Goal: Task Accomplishment & Management: Use online tool/utility

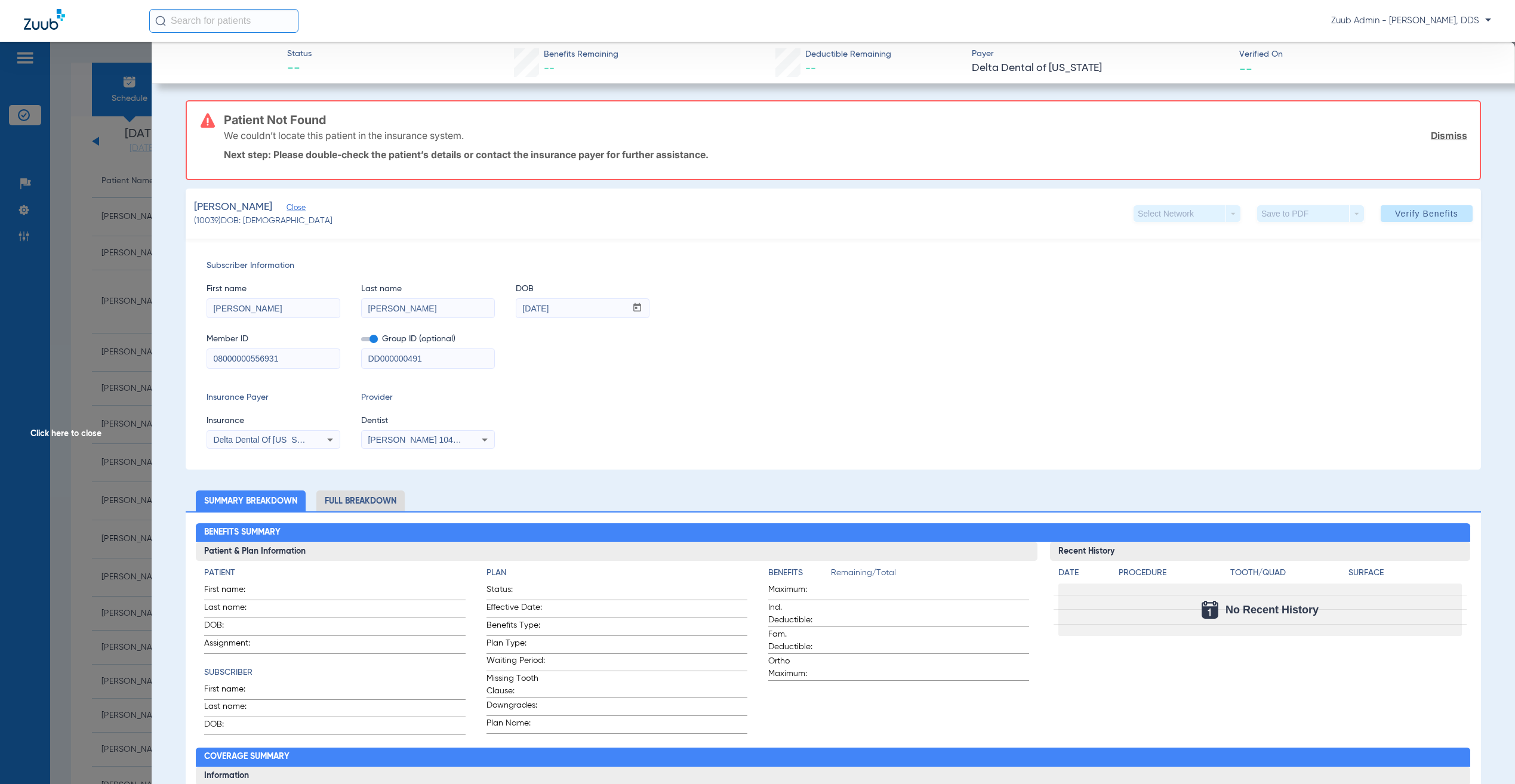
click at [144, 214] on span "Click here to close" at bounding box center [75, 434] width 152 height 784
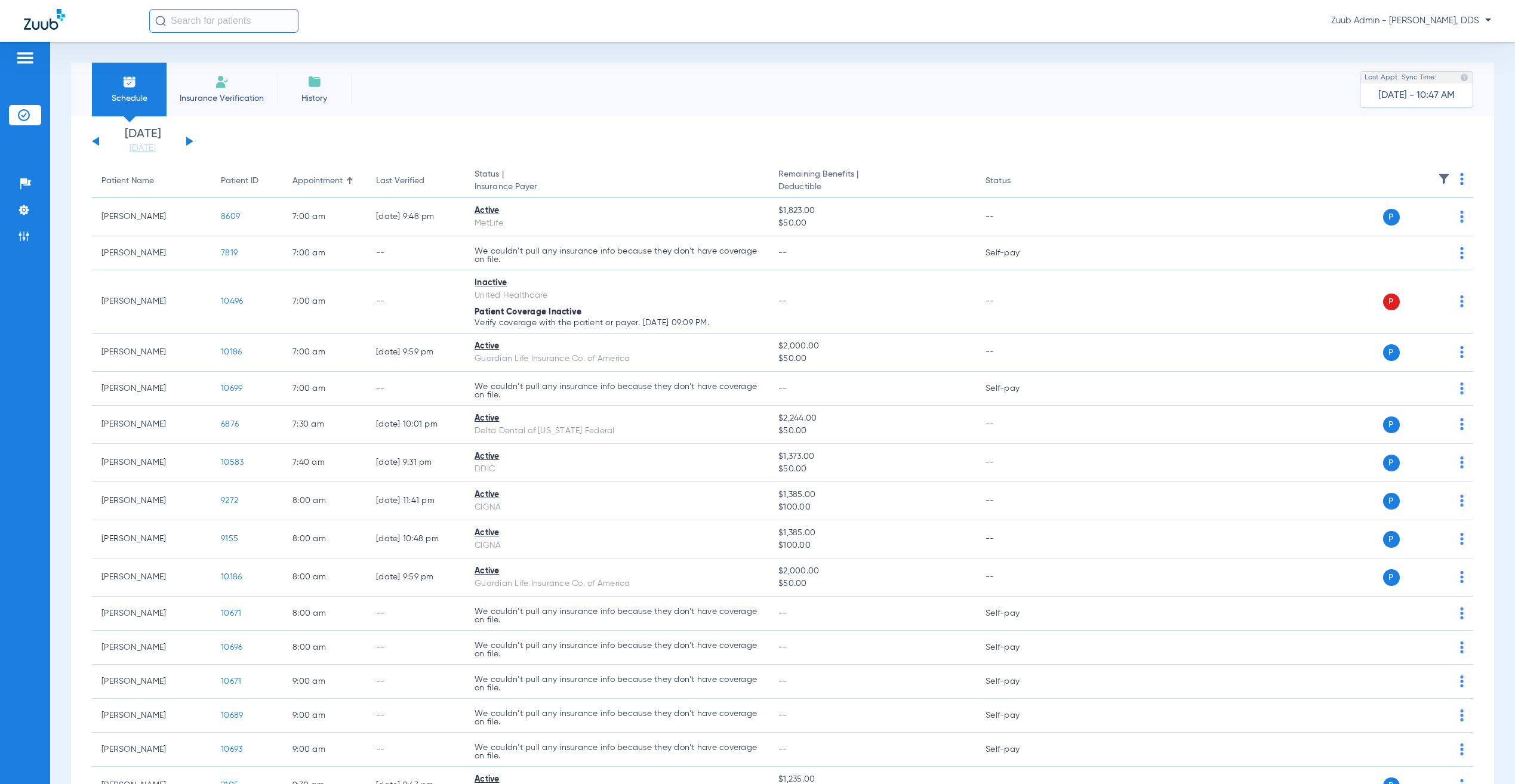
click at [187, 140] on div "[DATE] [DATE] [DATE] [DATE] [DATE] [DATE] [DATE] [DATE] [DATE] [DATE] [DATE] [D…" at bounding box center [142, 141] width 102 height 26
click at [190, 140] on button at bounding box center [190, 141] width 7 height 9
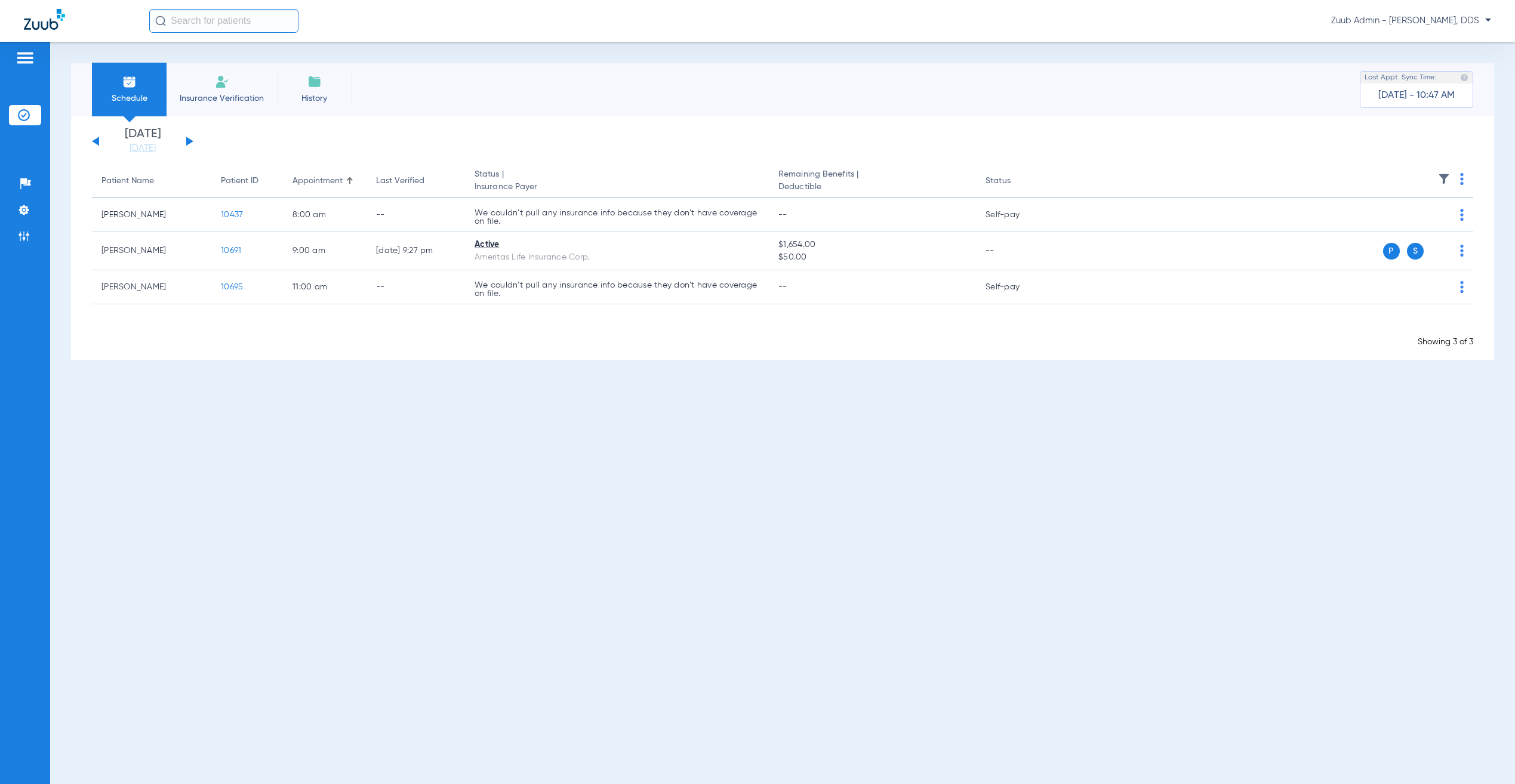
click at [96, 139] on button at bounding box center [96, 141] width 7 height 9
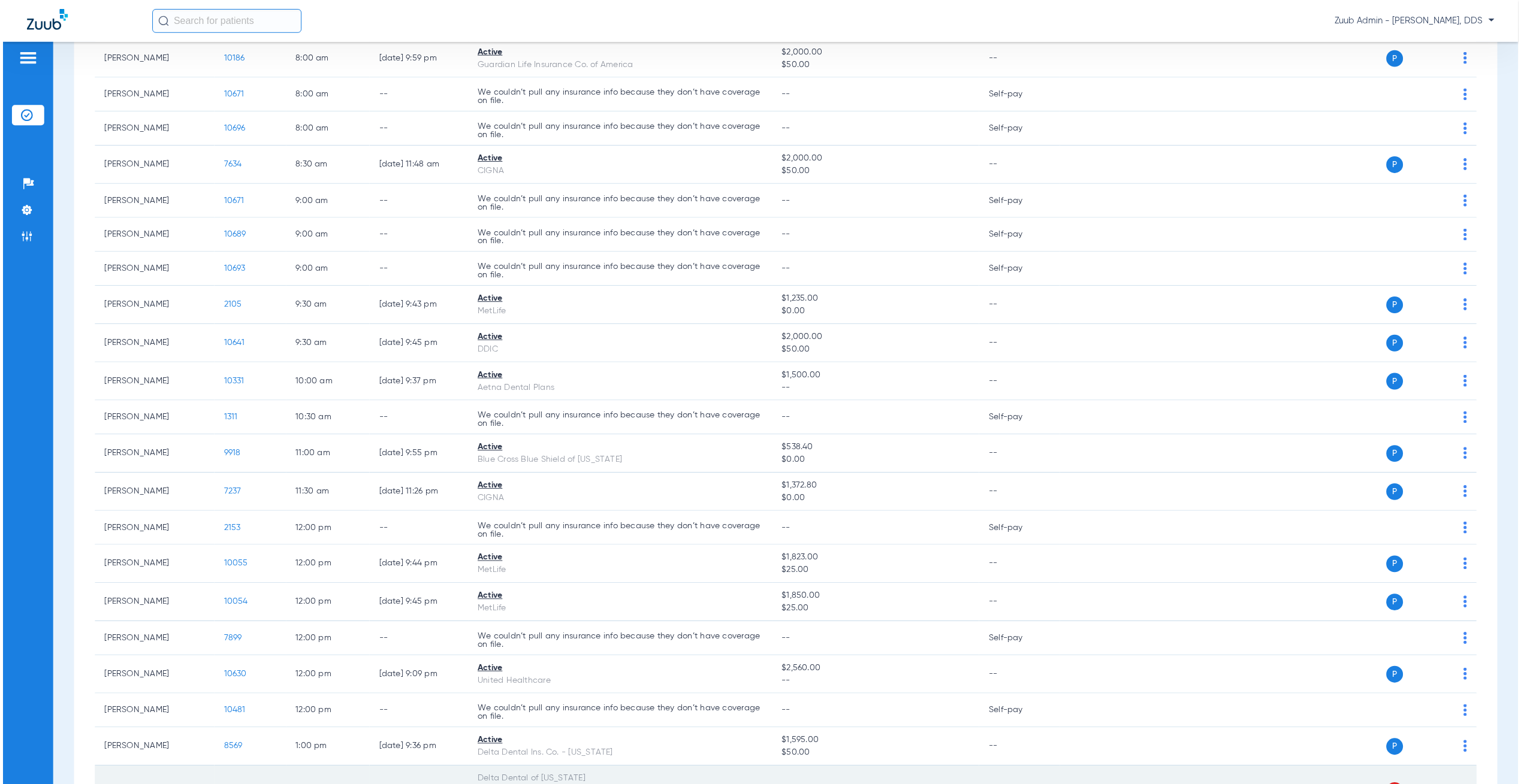
scroll to position [651, 0]
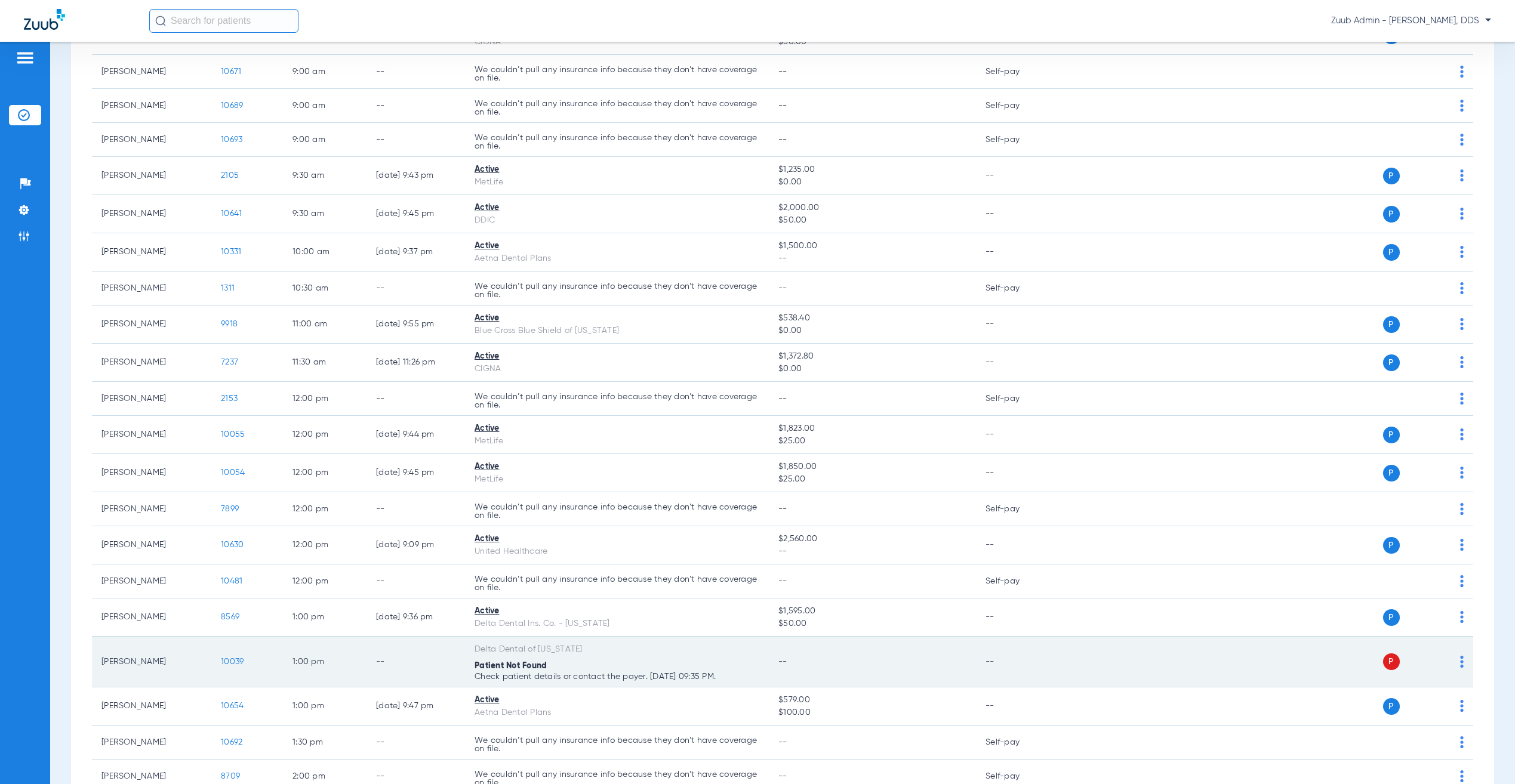
click at [232, 664] on td "10039" at bounding box center [247, 662] width 72 height 50
click at [223, 666] on span "10039" at bounding box center [232, 662] width 23 height 9
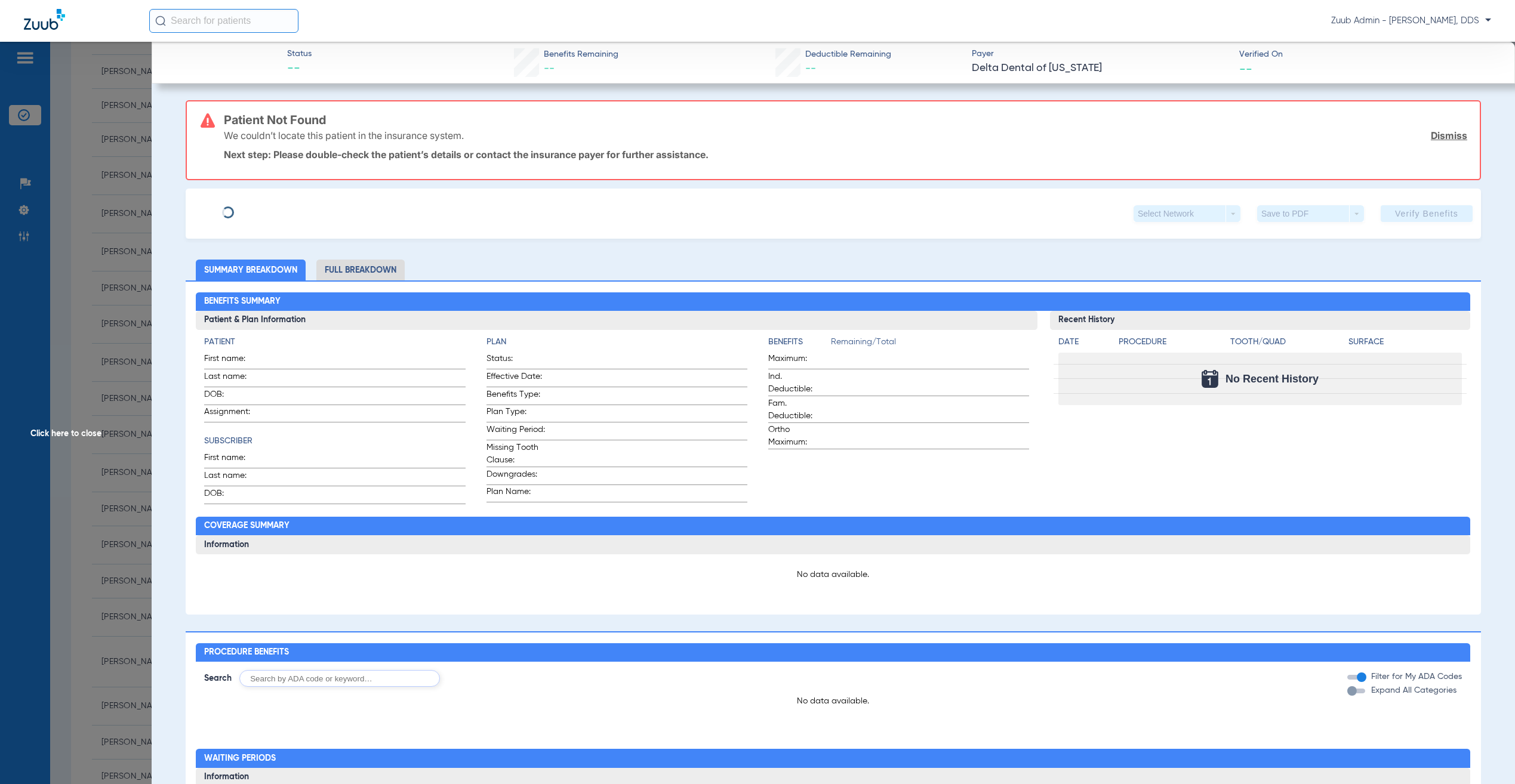
type input "[PERSON_NAME]"
type input "[DATE]"
type input "08000000556931"
type input "DD000000491"
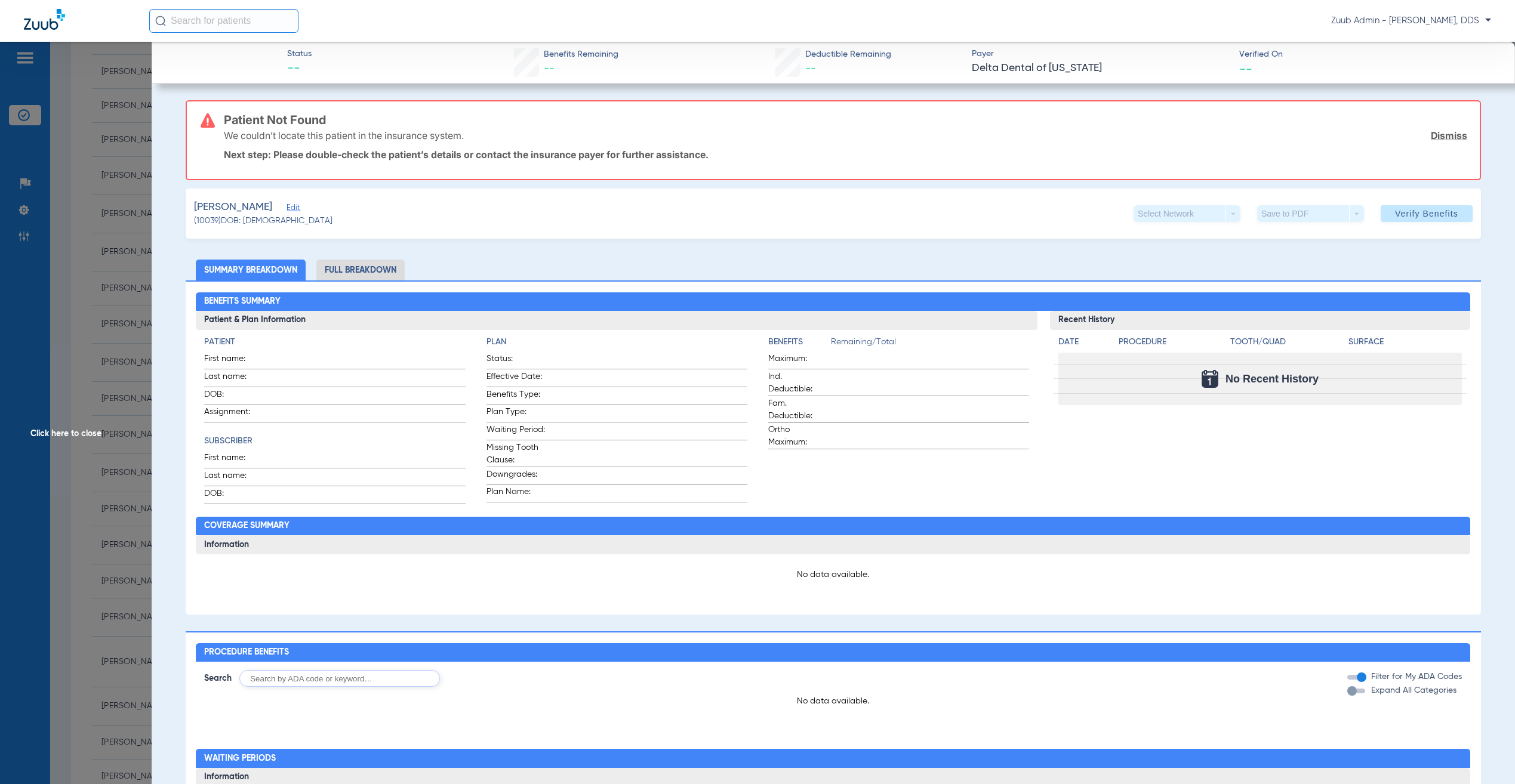
click at [287, 204] on span "Edit" at bounding box center [292, 209] width 11 height 12
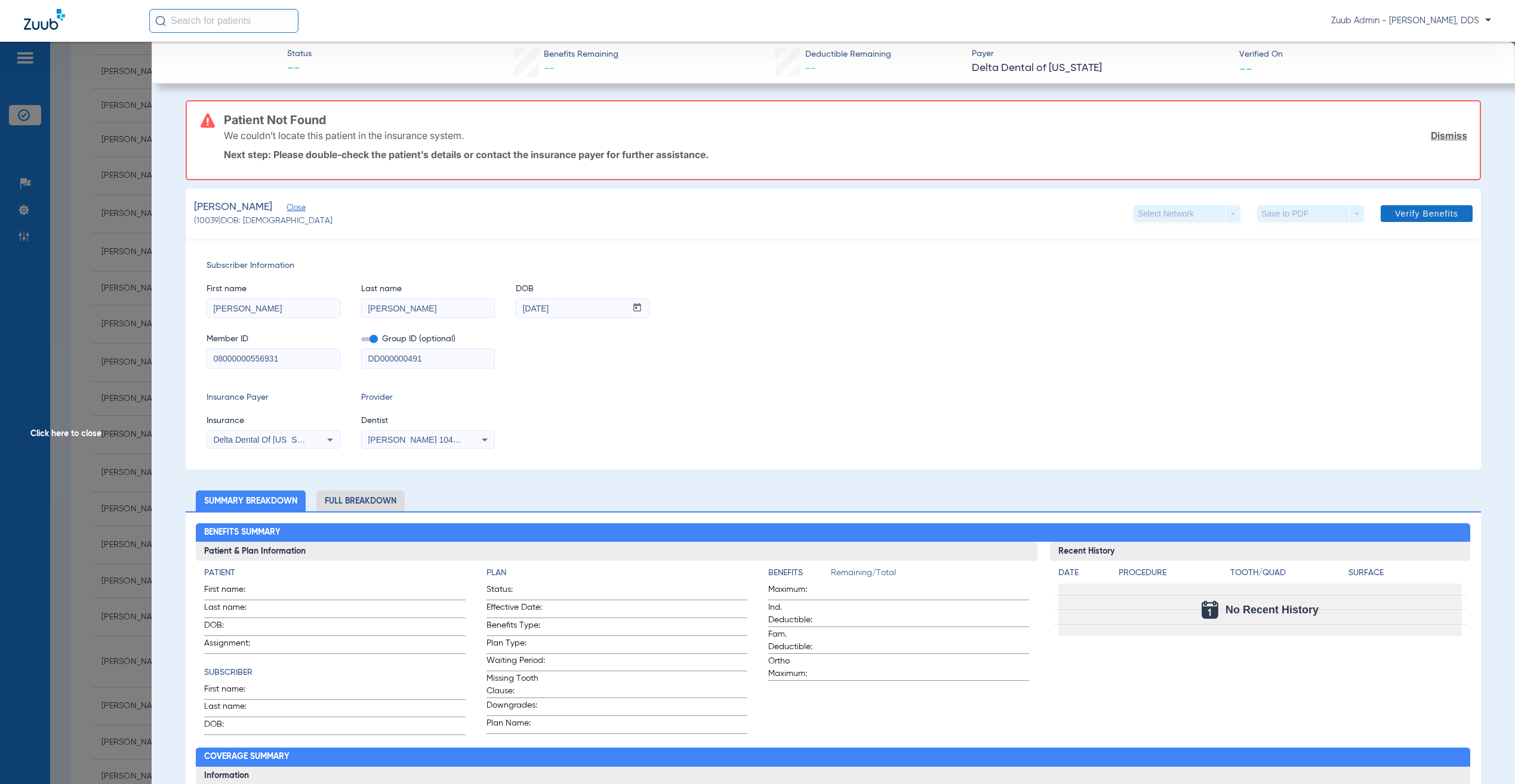
click at [1401, 209] on span "Verify Benefits" at bounding box center [1427, 213] width 63 height 10
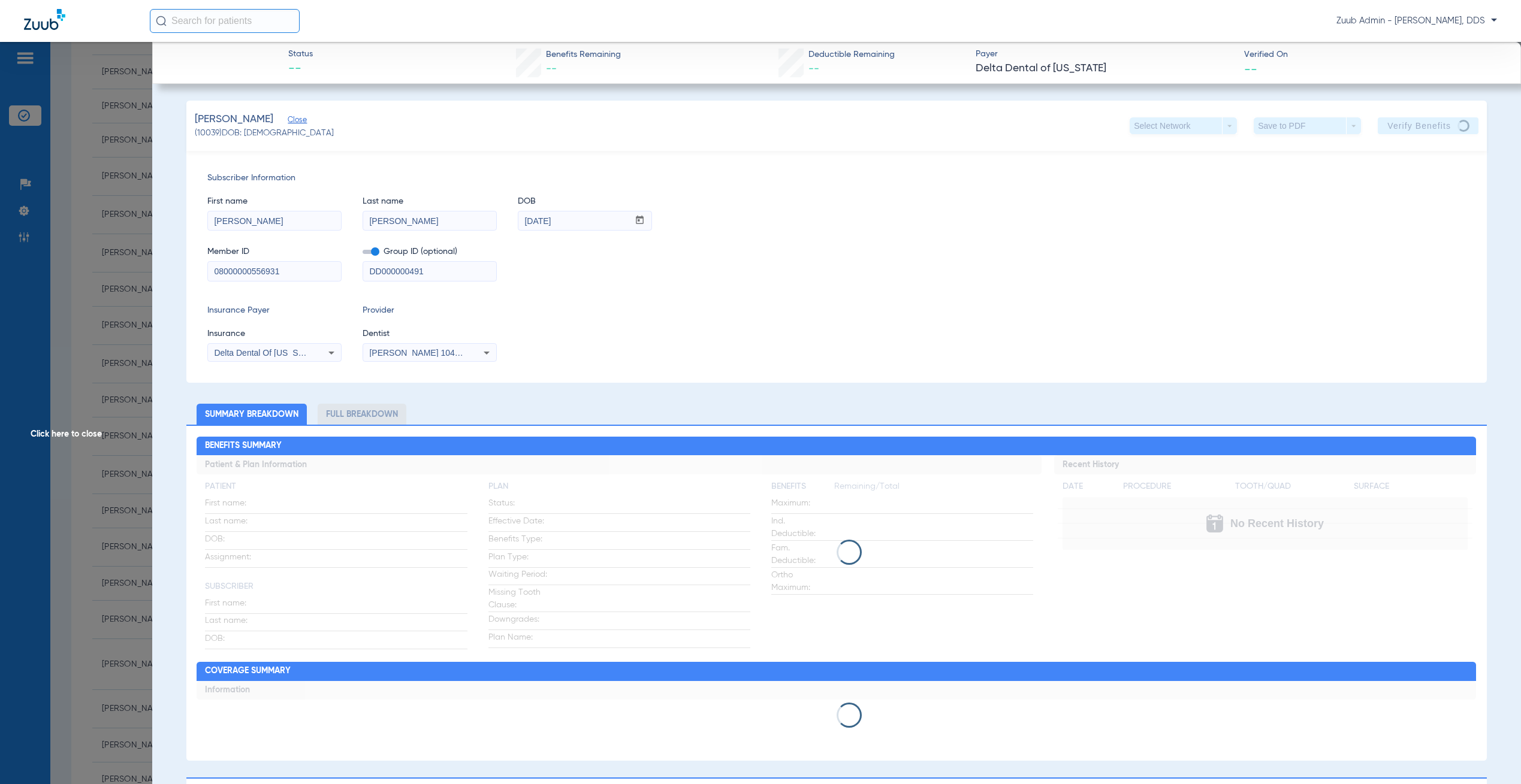
click at [162, 277] on app-member-insurance-verification-view "Status -- Benefits Remaining -- Deductible Remaining -- Payer Delta Dental of […" at bounding box center [836, 642] width 1369 height 1200
click at [133, 307] on span "Click here to close" at bounding box center [76, 434] width 152 height 784
click at [96, 336] on span "Click here to close" at bounding box center [76, 434] width 152 height 784
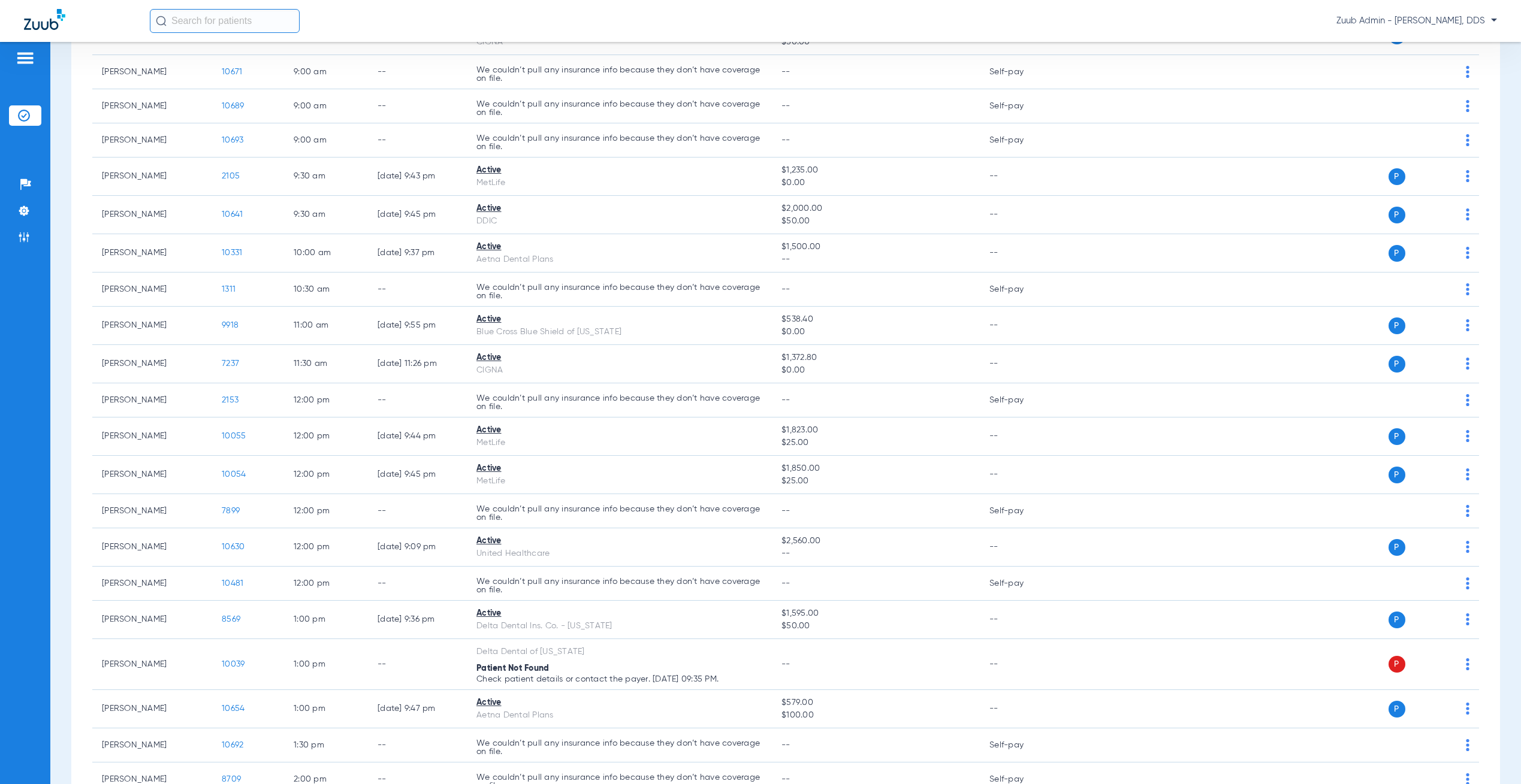
scroll to position [29, 0]
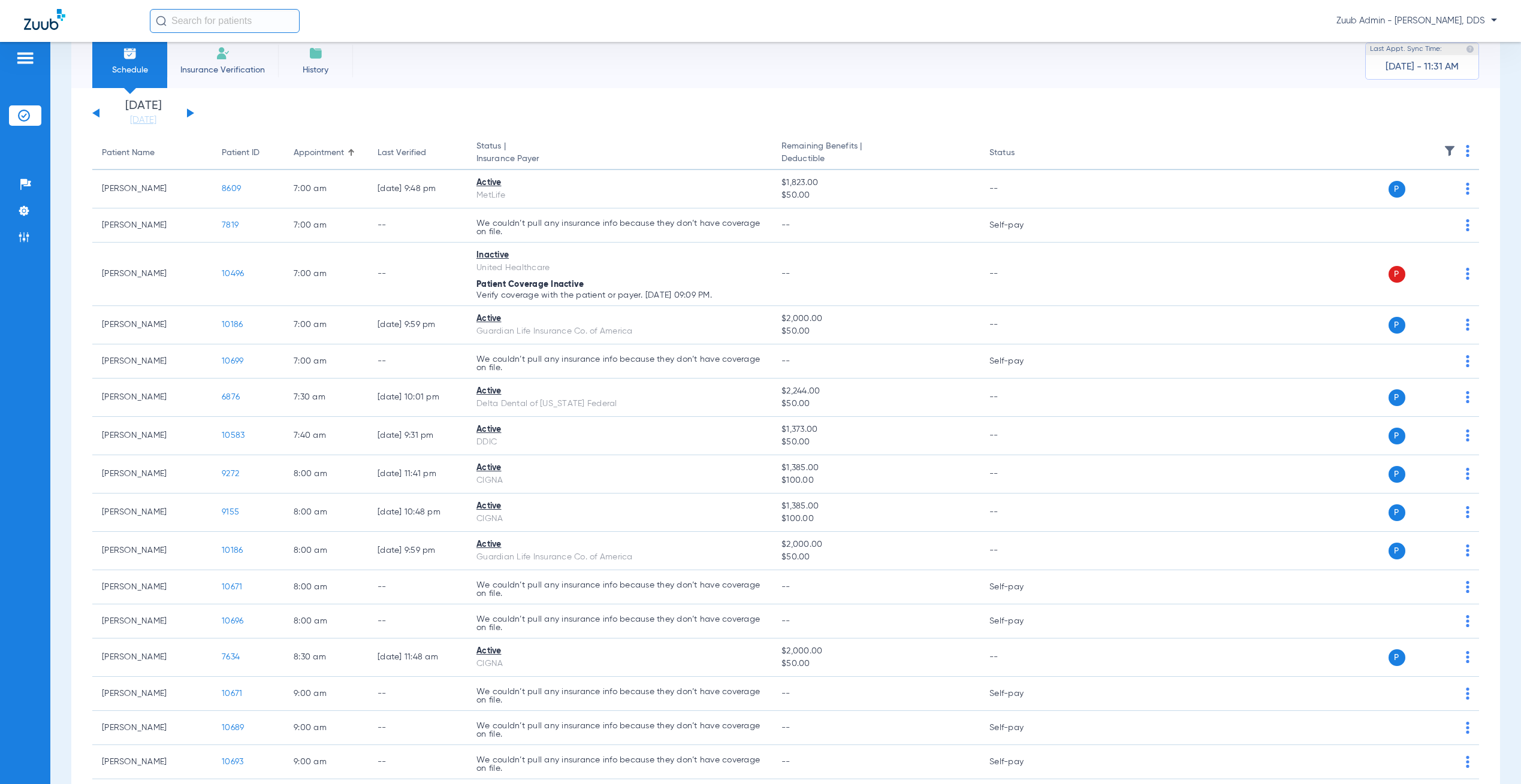
click at [187, 111] on button at bounding box center [191, 113] width 7 height 9
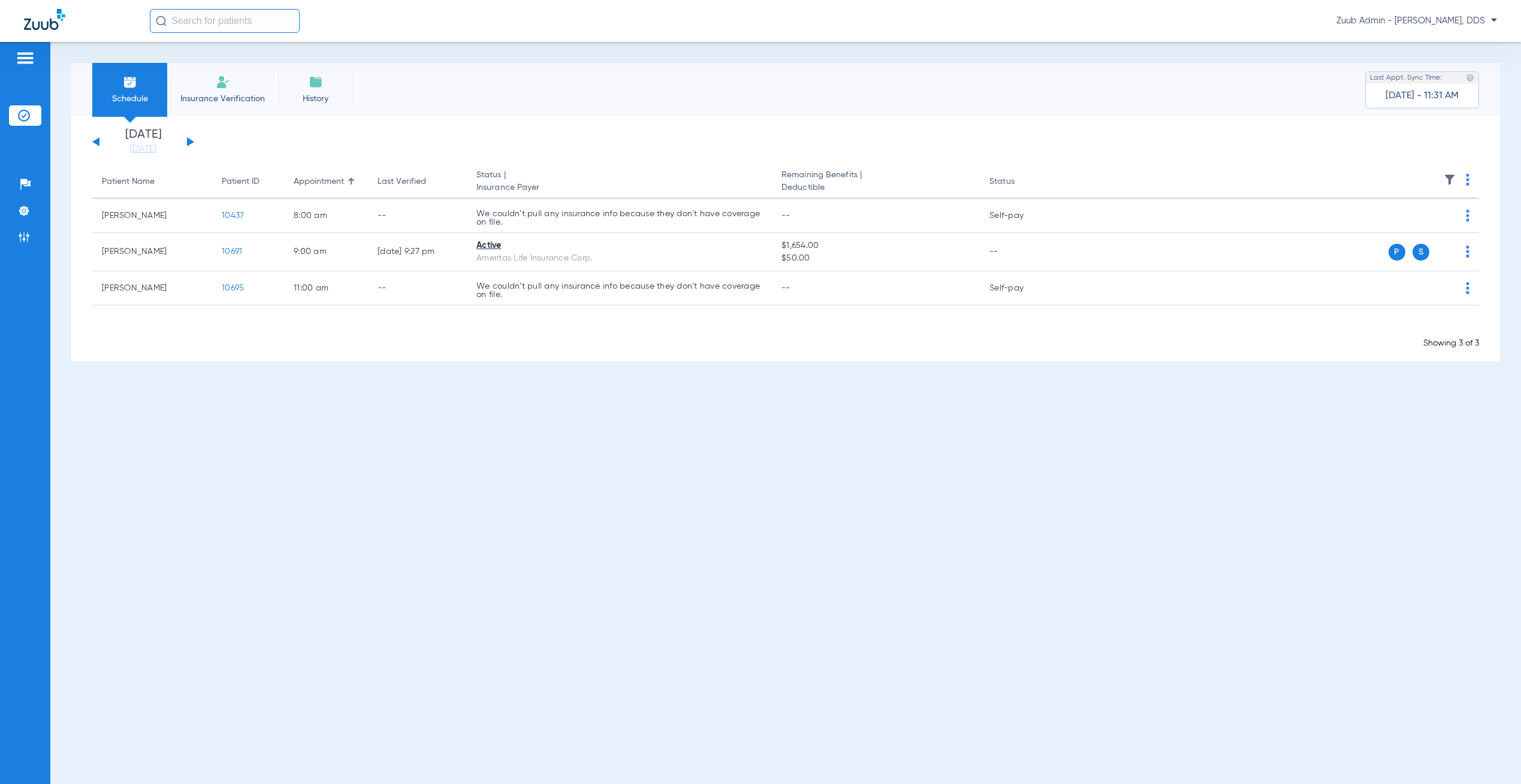
click at [97, 141] on button at bounding box center [96, 142] width 7 height 9
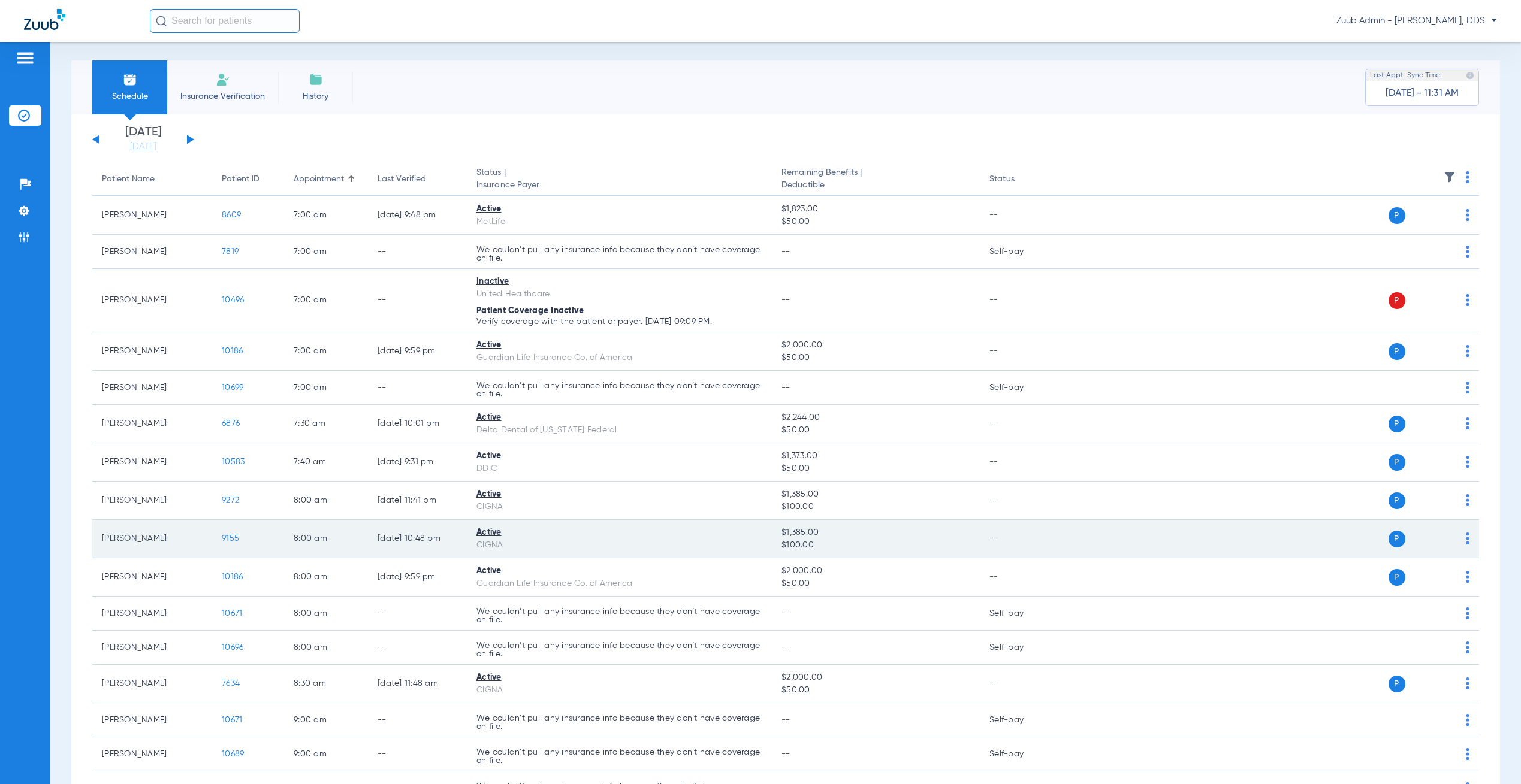
scroll to position [4, 0]
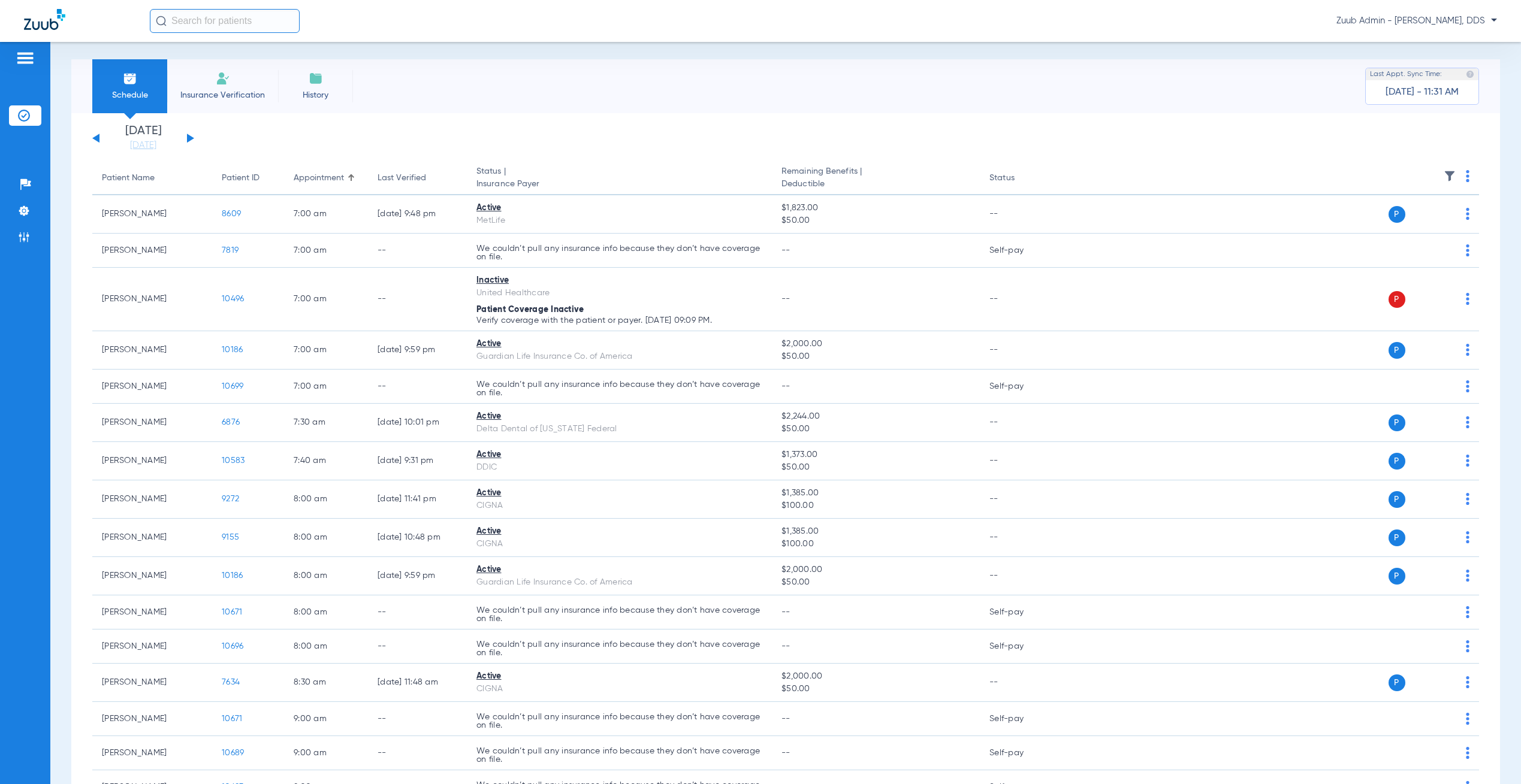
click at [1444, 174] on img at bounding box center [1450, 176] width 12 height 12
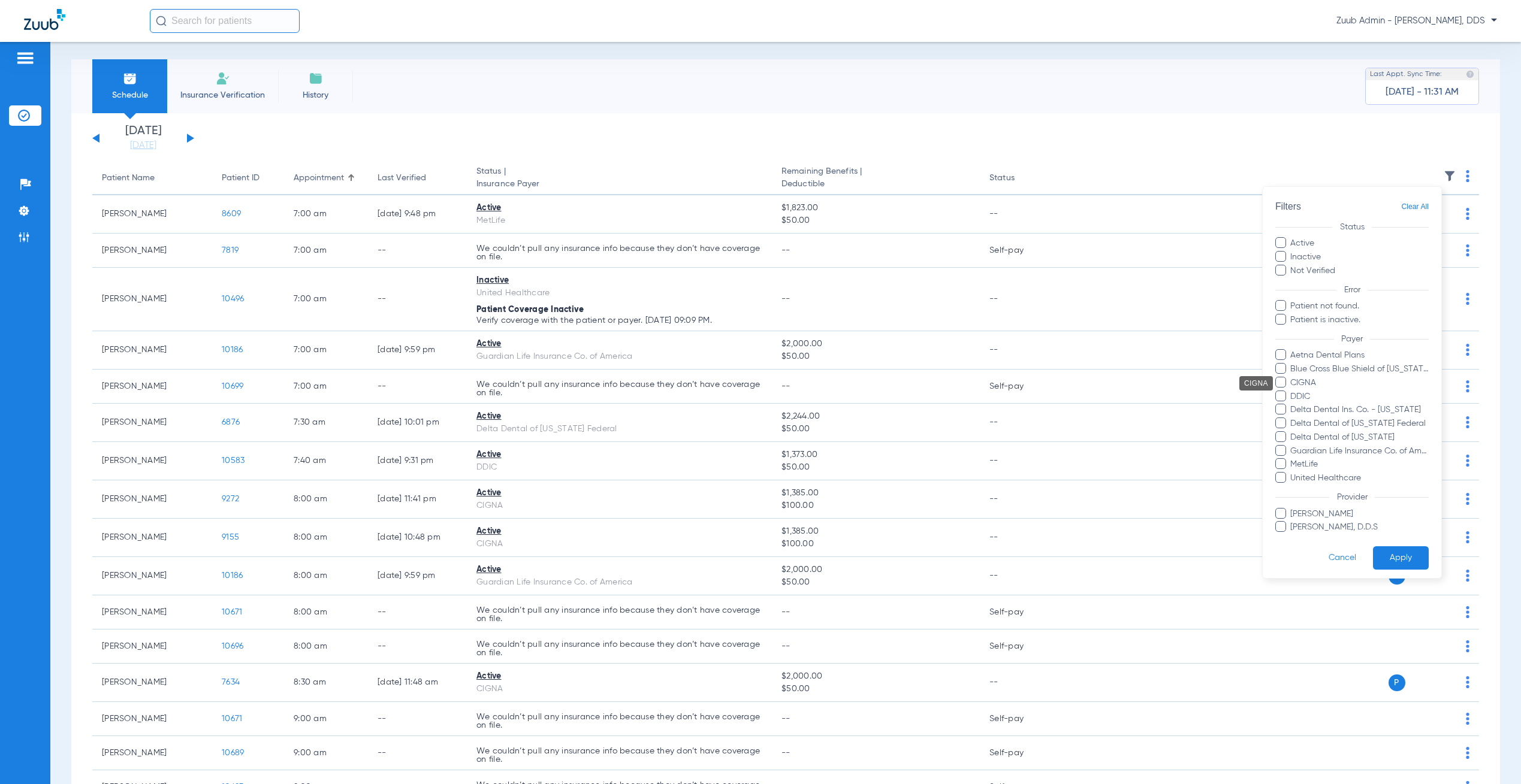
click at [1371, 440] on span "Delta Dental of [US_STATE]" at bounding box center [1360, 437] width 139 height 13
click at [1293, 446] on input "Delta Dental of [US_STATE]" at bounding box center [1293, 446] width 0 height 0
click at [1385, 560] on button "Apply" at bounding box center [1401, 559] width 56 height 23
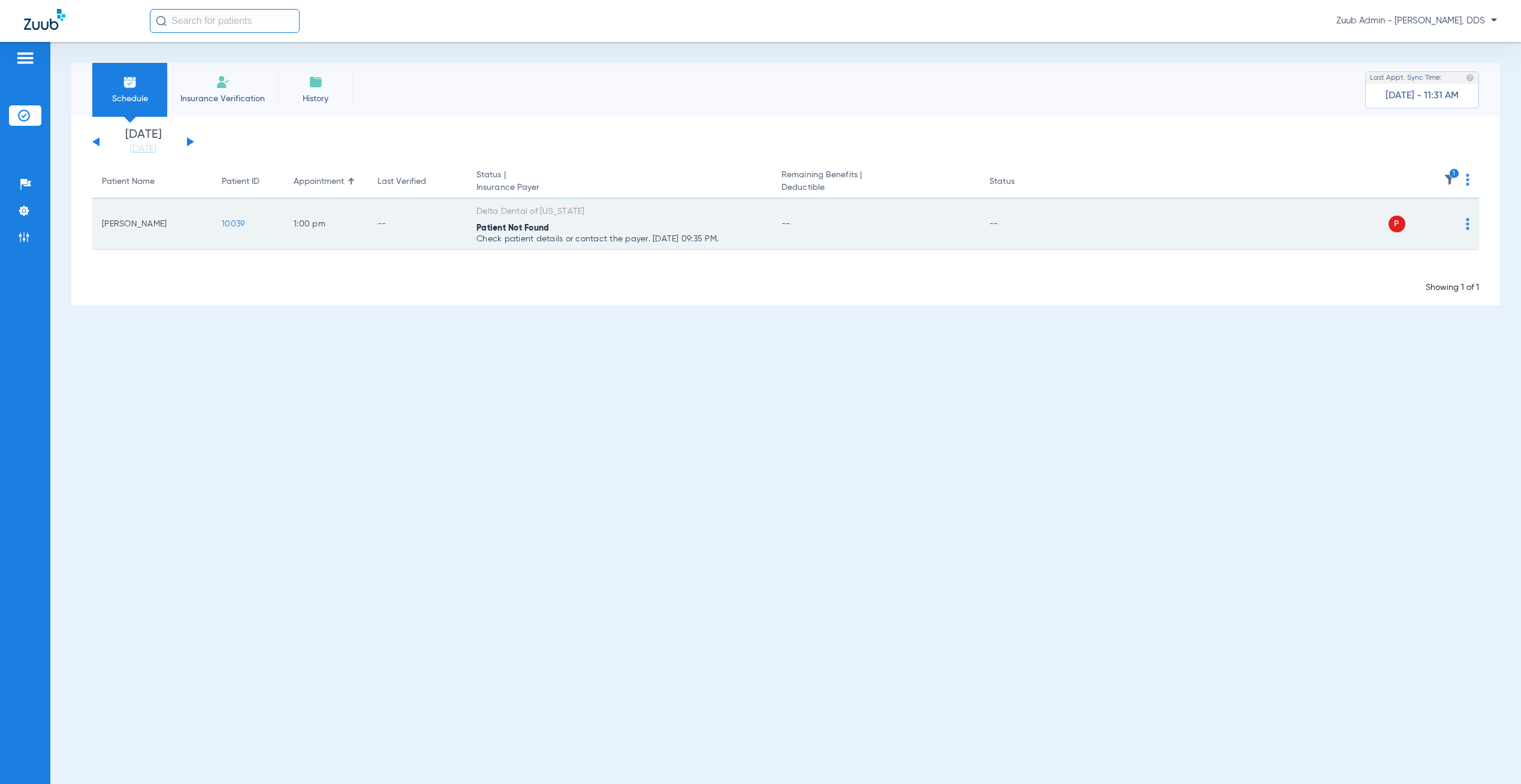
click at [1469, 220] on img at bounding box center [1468, 224] width 4 height 12
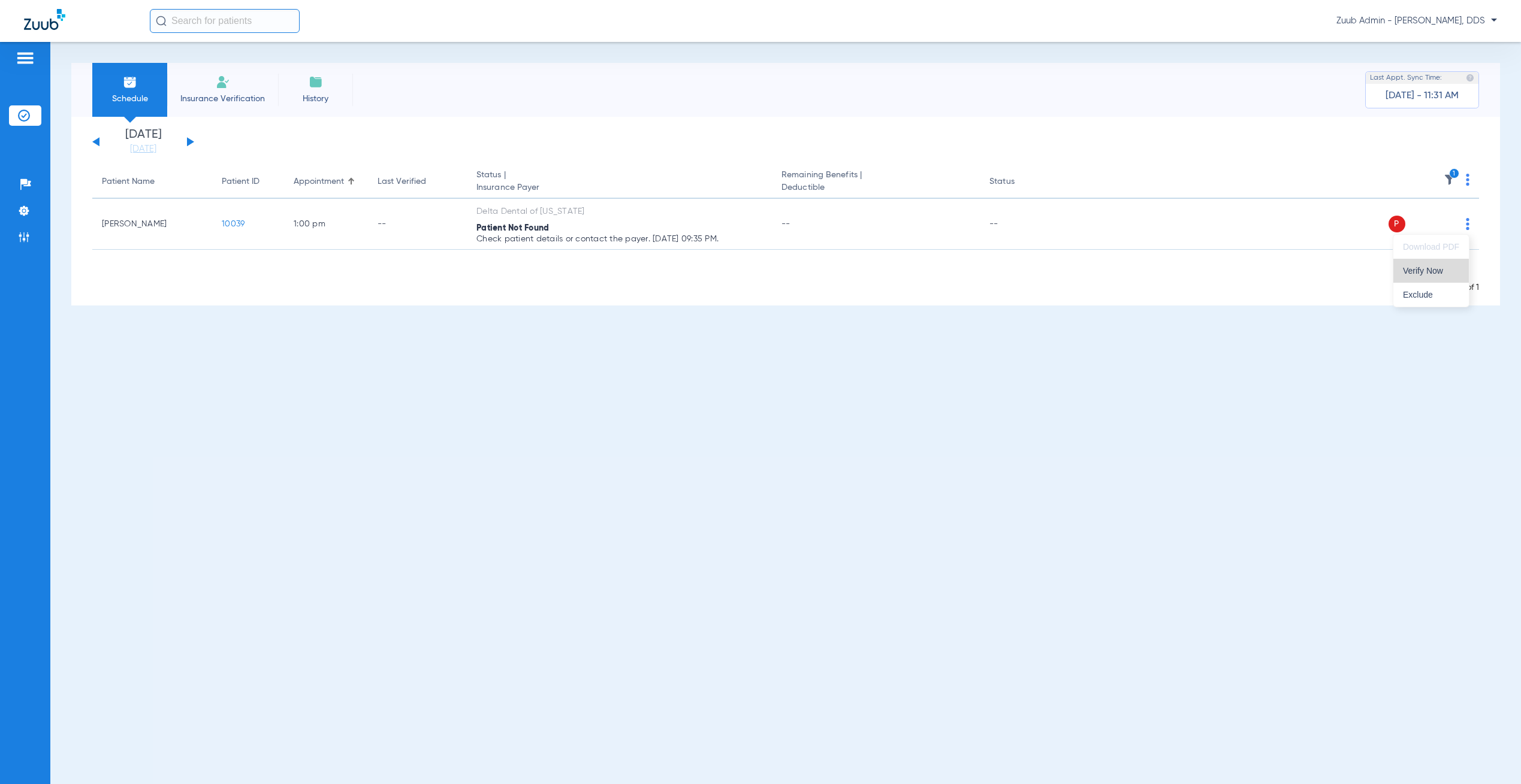
click at [1445, 275] on span "Verify Now" at bounding box center [1431, 271] width 56 height 9
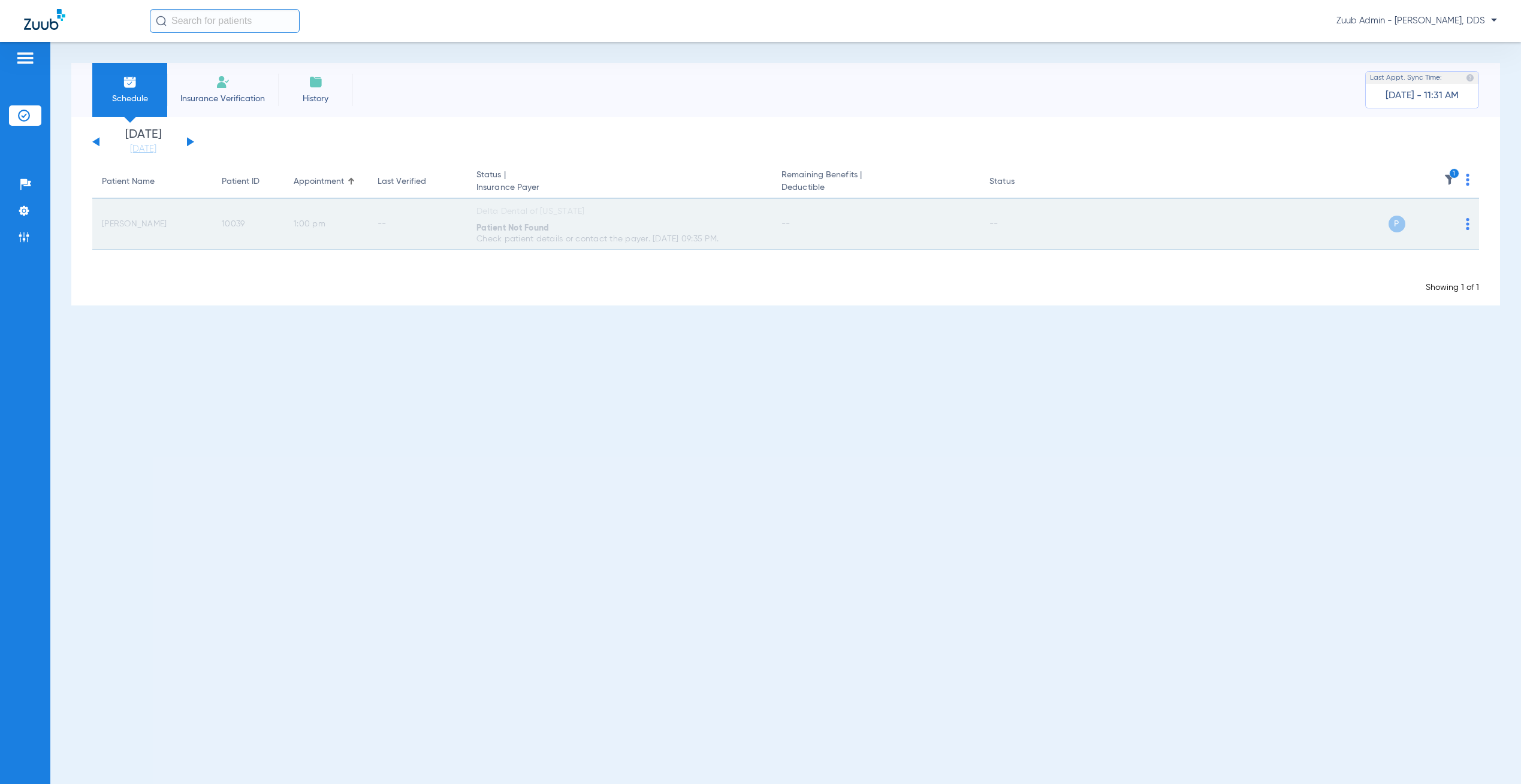
click at [235, 220] on span "10039" at bounding box center [233, 224] width 23 height 9
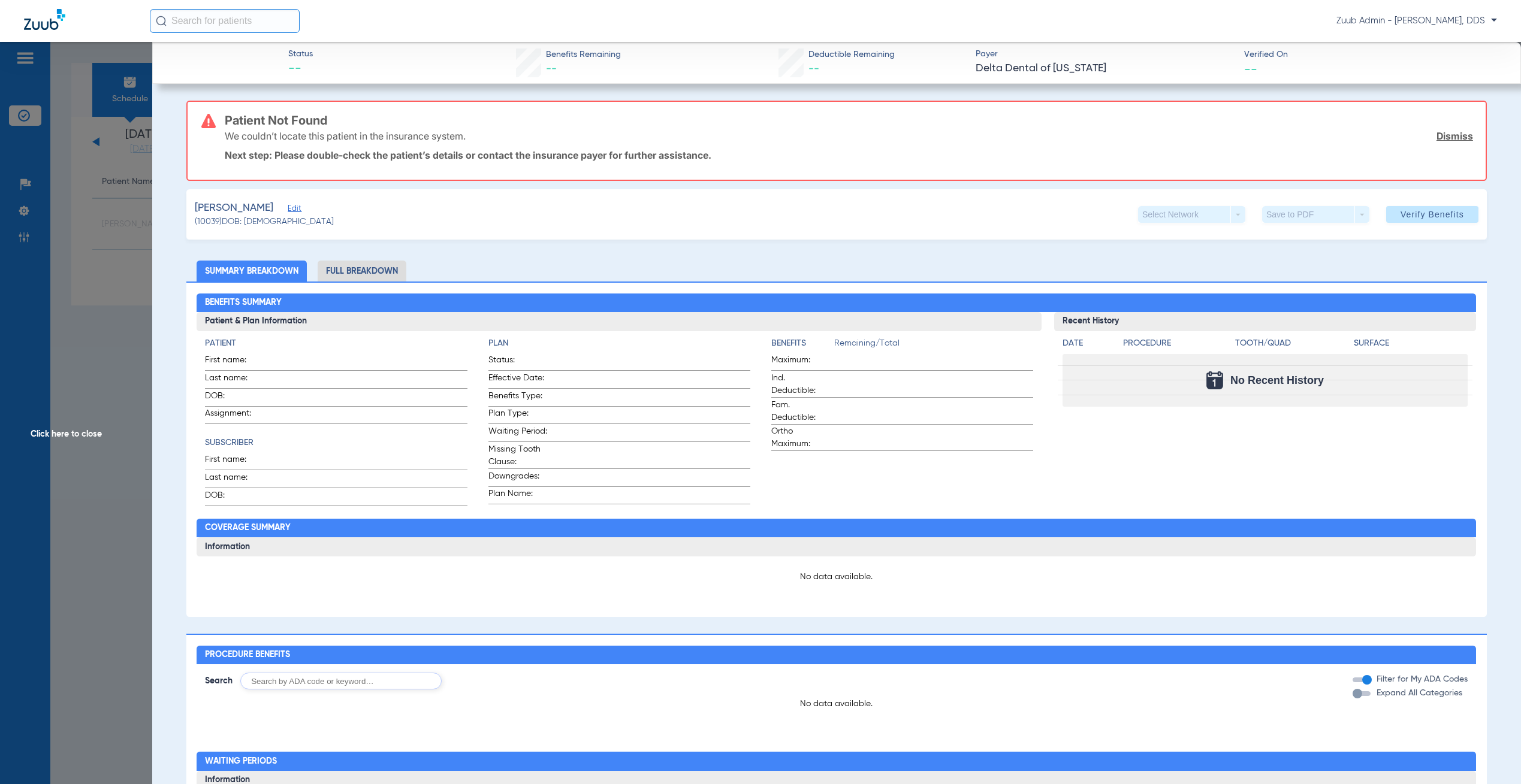
click at [288, 210] on span "Edit" at bounding box center [293, 210] width 11 height 12
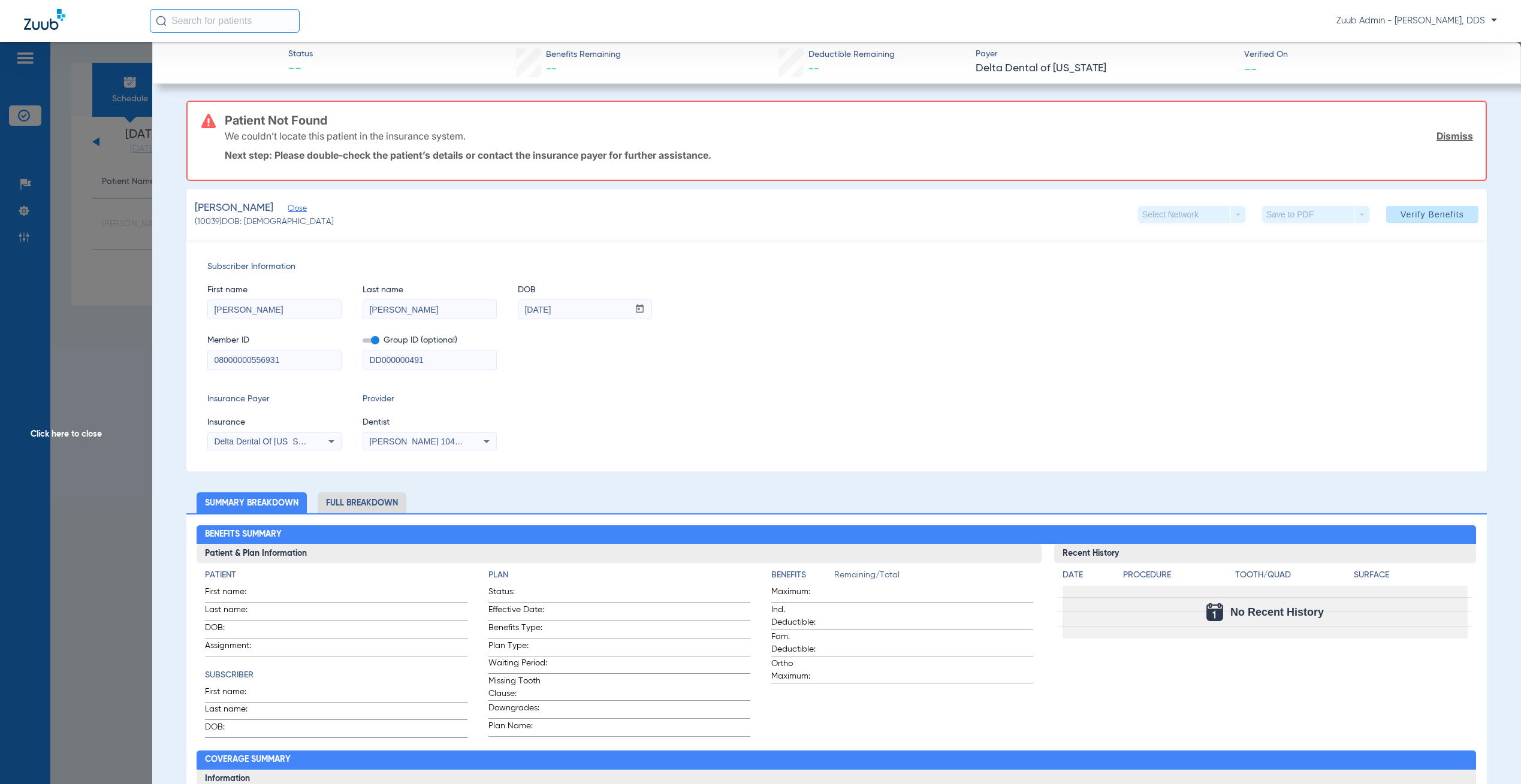
click at [124, 298] on span "Click here to close" at bounding box center [76, 434] width 152 height 784
